Goal: Task Accomplishment & Management: Manage account settings

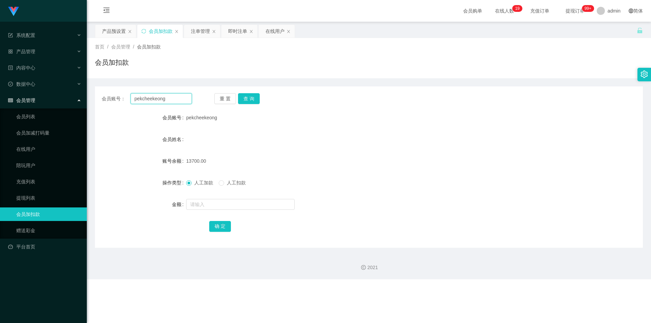
click at [159, 98] on input "pekcheekeong" at bounding box center [161, 98] width 61 height 11
drag, startPoint x: 159, startPoint y: 98, endPoint x: 158, endPoint y: 101, distance: 3.9
click at [159, 97] on input "pekcheekeong" at bounding box center [161, 98] width 61 height 11
click at [41, 52] on div "产品管理" at bounding box center [43, 52] width 87 height 14
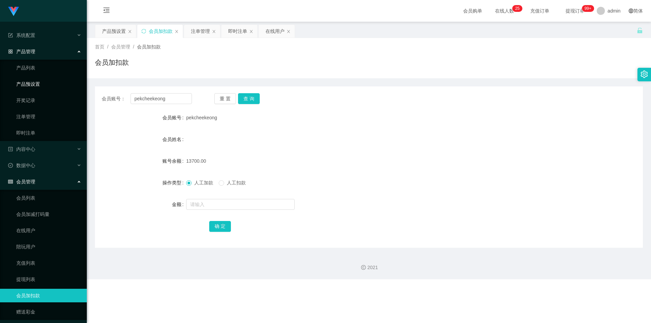
click at [36, 84] on link "产品预设置" at bounding box center [48, 84] width 65 height 14
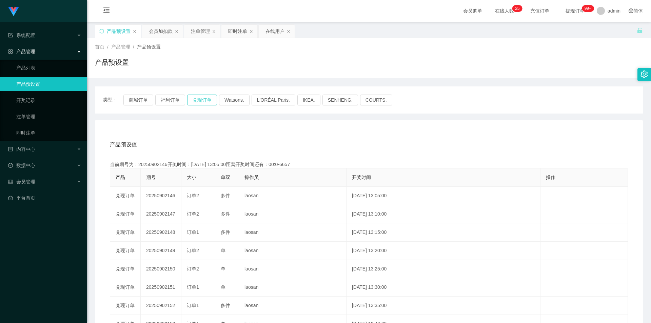
click at [203, 98] on button "兑现订单" at bounding box center [202, 100] width 30 height 11
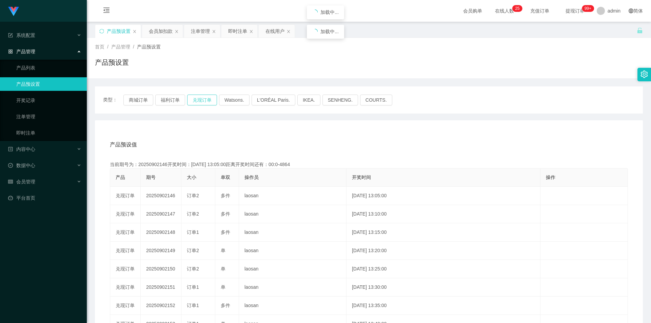
click at [203, 98] on button "兑现订单" at bounding box center [202, 100] width 30 height 11
drag, startPoint x: 46, startPoint y: 116, endPoint x: 52, endPoint y: 116, distance: 5.8
click at [46, 116] on link "注单管理" at bounding box center [48, 117] width 65 height 14
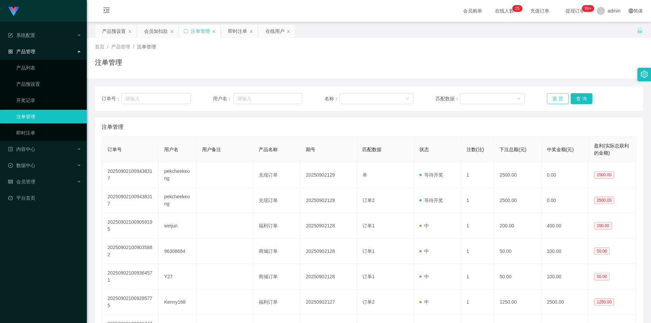
click at [560, 99] on button "重 置" at bounding box center [558, 98] width 22 height 11
click at [557, 98] on button "重 置" at bounding box center [558, 98] width 22 height 11
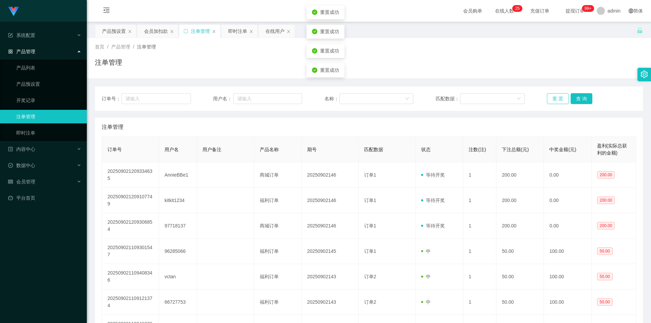
click at [557, 98] on button "重 置" at bounding box center [558, 98] width 22 height 11
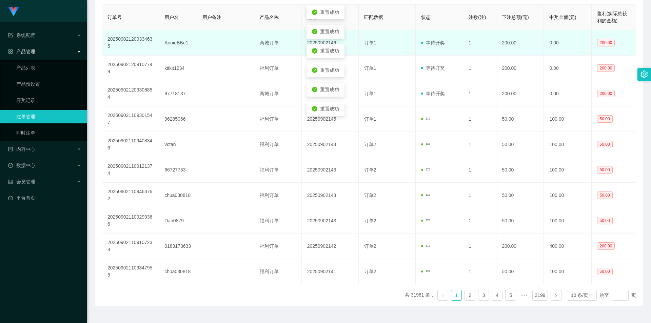
scroll to position [136, 0]
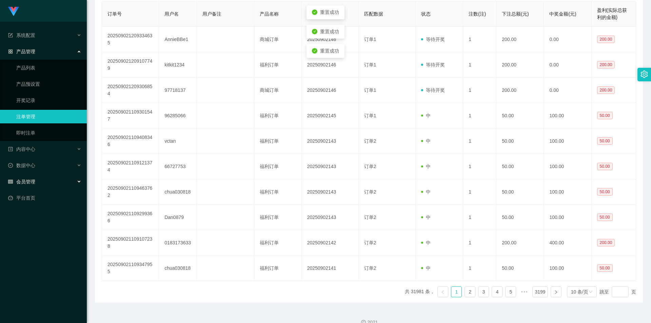
click at [30, 182] on span "会员管理" at bounding box center [21, 181] width 27 height 5
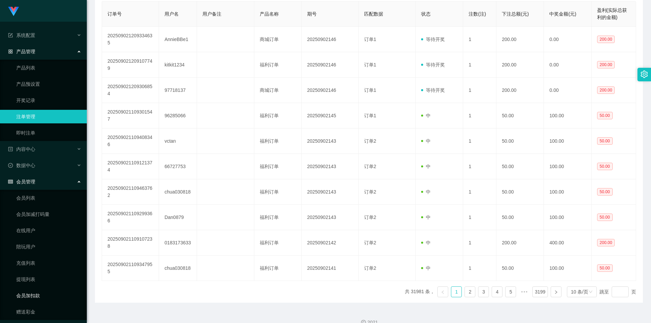
click at [35, 292] on link "会员加扣款" at bounding box center [48, 296] width 65 height 14
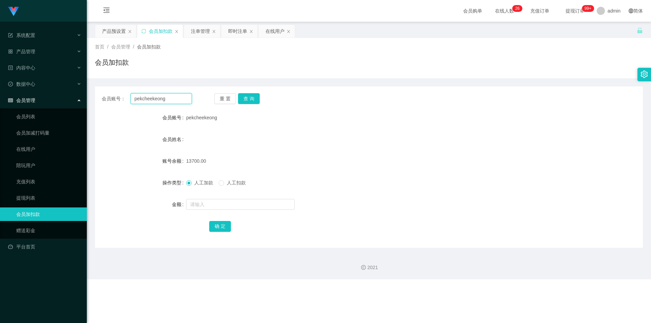
click at [151, 97] on input "pekcheekeong" at bounding box center [161, 98] width 61 height 11
drag, startPoint x: 42, startPoint y: 50, endPoint x: 50, endPoint y: 50, distance: 7.8
click at [42, 50] on div "产品管理" at bounding box center [43, 52] width 87 height 14
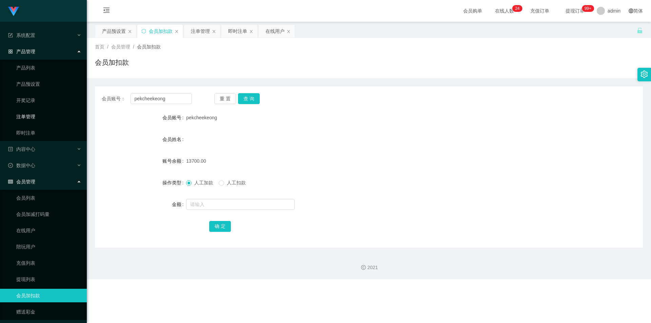
drag, startPoint x: 24, startPoint y: 116, endPoint x: 90, endPoint y: 117, distance: 65.2
click at [25, 116] on link "注单管理" at bounding box center [48, 117] width 65 height 14
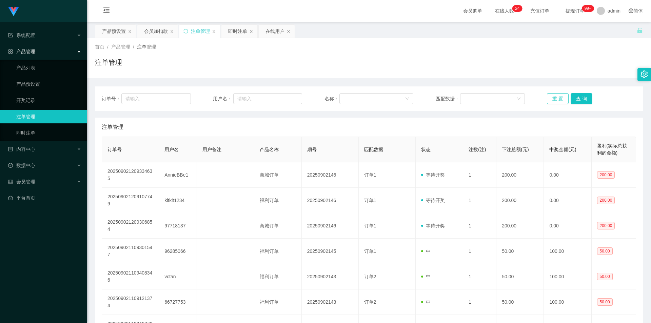
click at [550, 98] on button "重 置" at bounding box center [558, 98] width 22 height 11
click at [37, 121] on link "注单管理" at bounding box center [48, 117] width 65 height 14
click at [37, 118] on link "注单管理" at bounding box center [48, 117] width 65 height 14
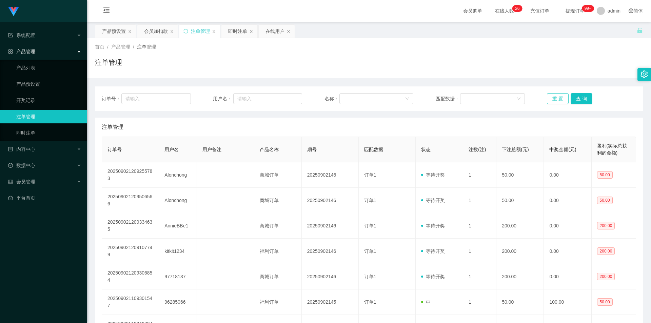
click at [555, 99] on button "重 置" at bounding box center [558, 98] width 22 height 11
click at [39, 185] on div "会员管理" at bounding box center [43, 182] width 87 height 14
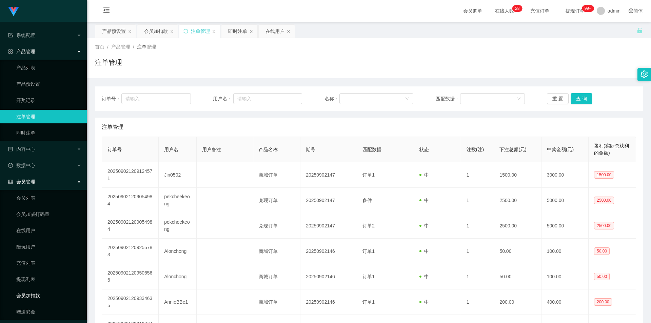
click at [43, 295] on link "会员加扣款" at bounding box center [48, 296] width 65 height 14
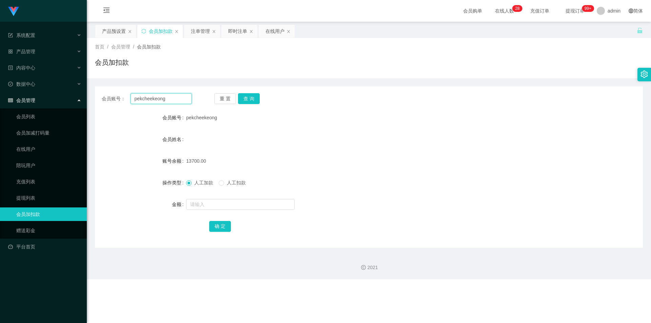
click at [172, 99] on input "pekcheekeong" at bounding box center [161, 98] width 61 height 11
paste input "66727753"
type input "66727753"
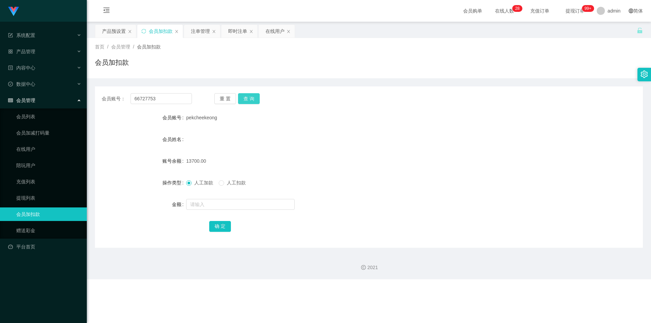
click at [242, 100] on button "查 询" at bounding box center [249, 98] width 22 height 11
click at [244, 96] on button "查 询" at bounding box center [249, 98] width 22 height 11
click at [244, 96] on div "重 置 查 询" at bounding box center [259, 98] width 90 height 11
click at [256, 100] on div "重 置 查 询" at bounding box center [259, 98] width 90 height 11
click at [255, 98] on div "重 置 查 询" at bounding box center [259, 98] width 90 height 11
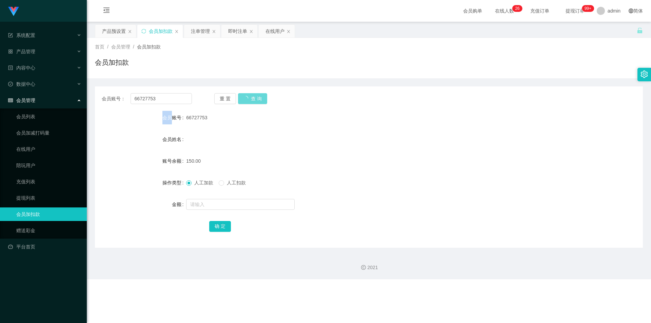
click at [255, 98] on div "重 置 查 询" at bounding box center [259, 98] width 90 height 11
click at [222, 206] on input "text" at bounding box center [240, 204] width 109 height 11
type input "150"
click at [224, 230] on button "确 定" at bounding box center [220, 226] width 22 height 11
click at [212, 202] on input "150" at bounding box center [240, 204] width 109 height 11
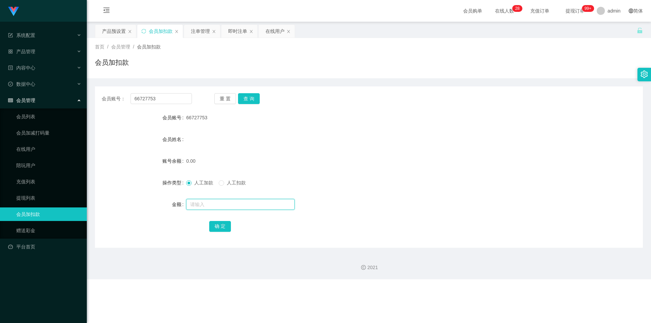
click at [228, 207] on input "text" at bounding box center [240, 204] width 109 height 11
type input "100"
click at [218, 230] on button "确 定" at bounding box center [220, 226] width 22 height 11
